Goal: Register for event/course

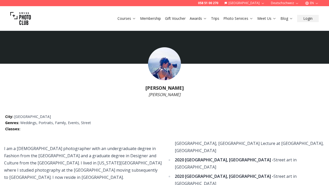
select select
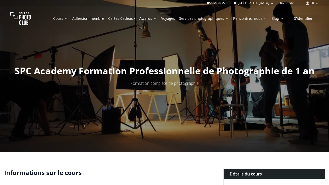
scroll to position [1247, 0]
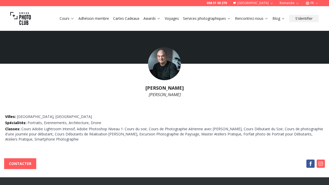
select select
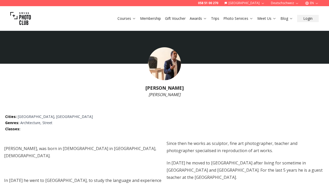
select select
